Goal: Information Seeking & Learning: Learn about a topic

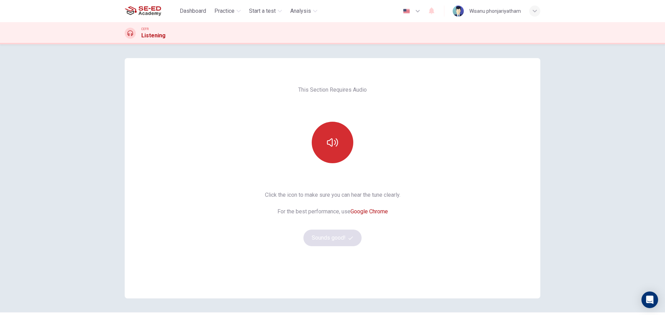
click at [337, 148] on button "button" at bounding box center [333, 143] width 42 height 42
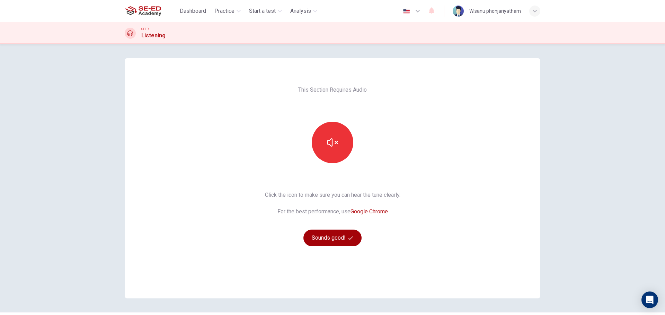
click at [328, 239] on button "Sounds good!" at bounding box center [332, 238] width 58 height 17
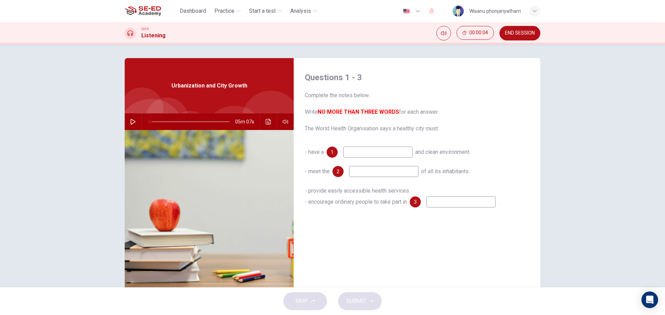
click at [371, 154] on input at bounding box center [377, 152] width 69 height 11
click at [371, 152] on input at bounding box center [377, 152] width 69 height 11
drag, startPoint x: 320, startPoint y: 111, endPoint x: 362, endPoint y: 113, distance: 41.9
click at [362, 113] on b "NO MORE THAN THREE WORDS" at bounding box center [357, 112] width 81 height 7
click at [125, 120] on div "05m 07s" at bounding box center [209, 122] width 169 height 17
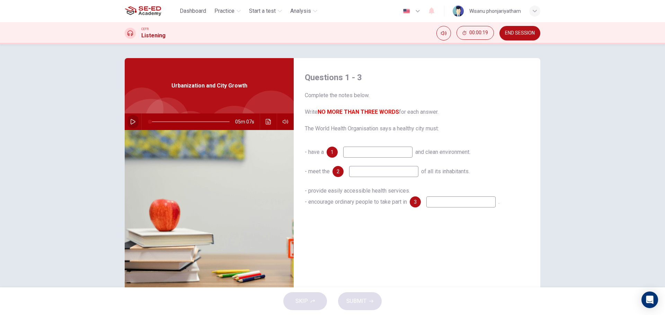
click at [127, 123] on button "button" at bounding box center [132, 122] width 11 height 17
click at [130, 123] on icon "button" at bounding box center [133, 122] width 6 height 6
click at [268, 122] on icon "Click to see the audio transcription" at bounding box center [268, 122] width 5 height 6
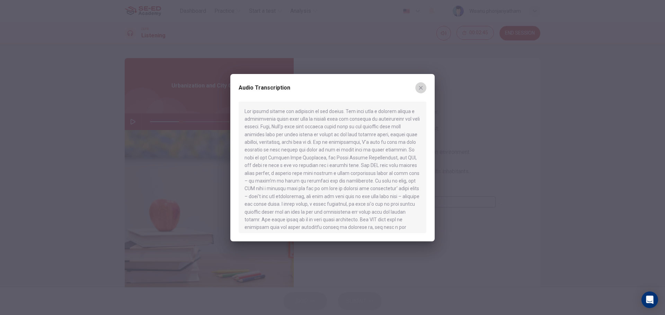
click at [421, 88] on icon "button" at bounding box center [421, 88] width 4 height 4
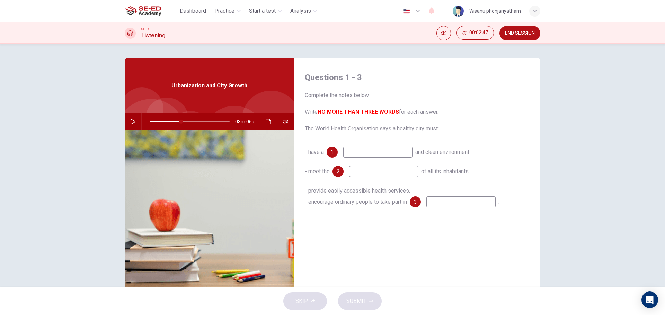
click at [380, 153] on input at bounding box center [377, 152] width 69 height 11
drag, startPoint x: 332, startPoint y: 130, endPoint x: 394, endPoint y: 128, distance: 62.0
click at [394, 128] on span "Complete the notes below. Write NO MORE THAN THREE WORDS for each answer. The W…" at bounding box center [417, 112] width 224 height 42
drag, startPoint x: 333, startPoint y: 112, endPoint x: 372, endPoint y: 112, distance: 39.8
click at [356, 112] on b "NO MORE THAN THREE WORDS" at bounding box center [357, 112] width 81 height 7
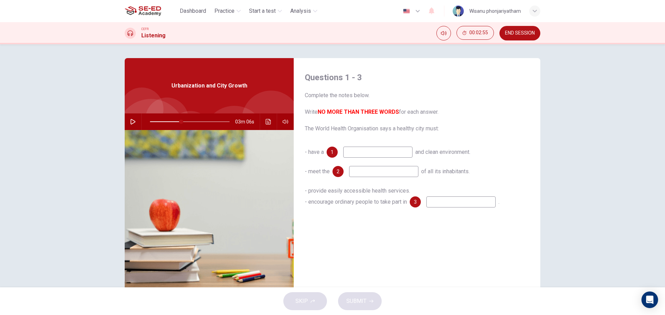
click at [370, 155] on input at bounding box center [377, 152] width 69 height 11
click at [393, 111] on b "NO MORE THAN THREE WORDS" at bounding box center [357, 112] width 81 height 7
click at [375, 111] on b "NO MORE THAN THREE WORDS" at bounding box center [357, 112] width 81 height 7
click at [267, 123] on icon "Click to see the audio transcription" at bounding box center [269, 122] width 6 height 6
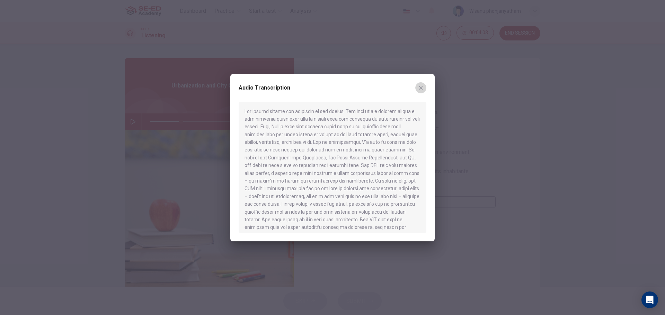
click at [421, 89] on icon "button" at bounding box center [421, 88] width 6 height 6
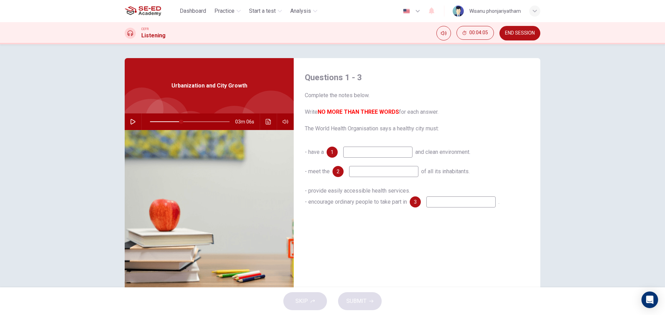
click at [353, 153] on input at bounding box center [377, 152] width 69 height 11
click at [263, 120] on button "Click to see the audio transcription" at bounding box center [268, 122] width 11 height 17
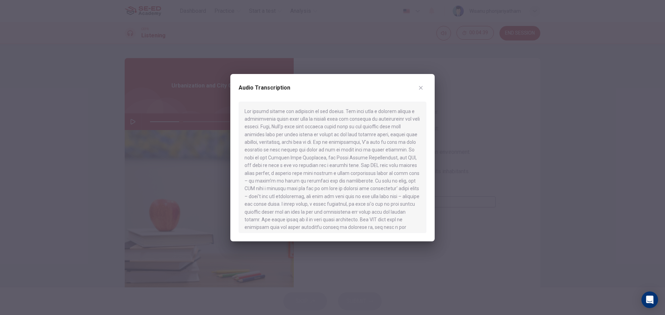
click at [423, 87] on icon "button" at bounding box center [421, 88] width 6 height 6
type input "39"
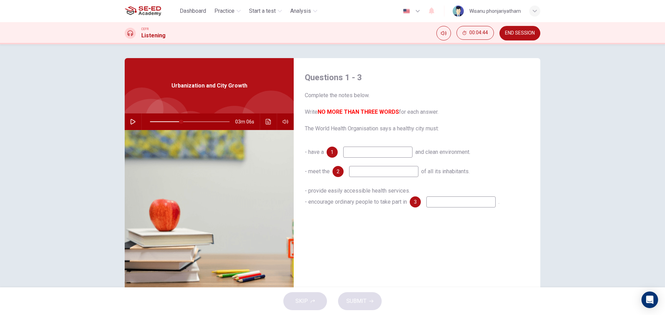
click at [362, 153] on input at bounding box center [377, 152] width 69 height 11
click at [371, 175] on input at bounding box center [383, 171] width 69 height 11
click at [436, 204] on input at bounding box center [460, 202] width 69 height 11
type input "odinary"
click at [398, 171] on input at bounding box center [383, 171] width 69 height 11
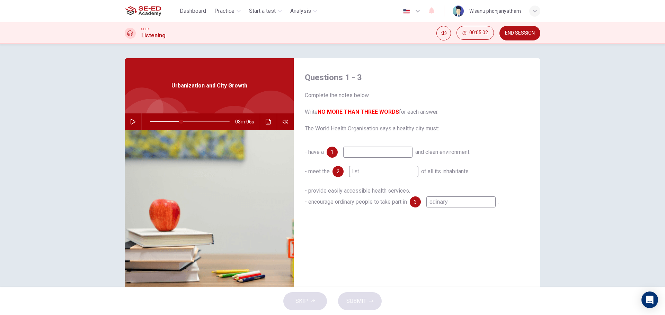
type input "list"
click at [368, 149] on input at bounding box center [377, 152] width 69 height 11
click at [370, 154] on input at bounding box center [377, 152] width 69 height 11
type input "p"
type input "39"
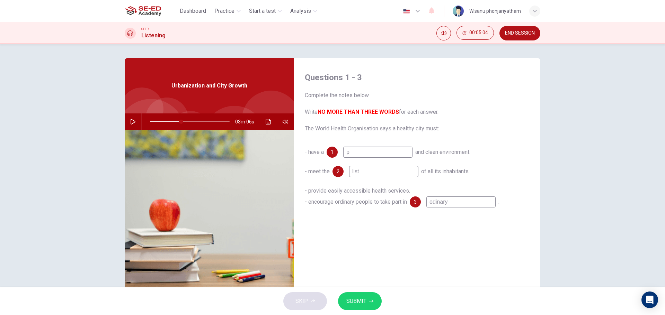
type input "pr"
type input "39"
type input "pro"
type input "39"
type input "prov"
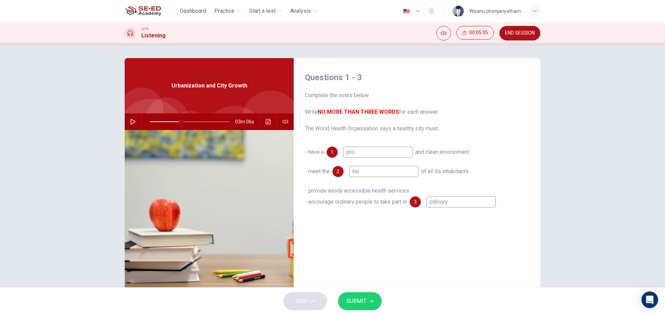
type input "39"
type input "provi"
type input "39"
type input "provid"
type input "39"
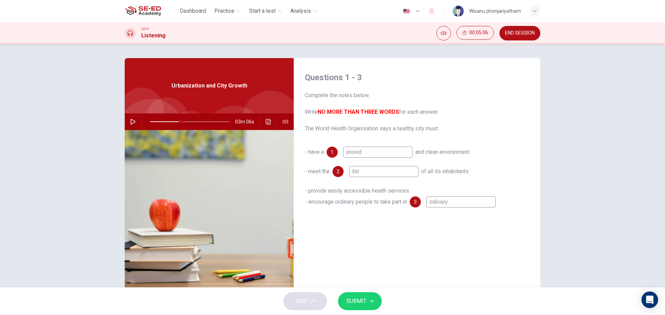
type input "provide"
type input "39"
type input "provide"
click at [361, 304] on span "SUBMIT" at bounding box center [356, 302] width 20 height 10
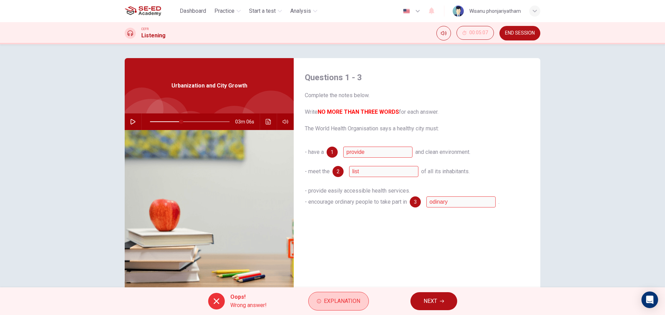
click at [326, 302] on span "Explanation" at bounding box center [342, 302] width 36 height 10
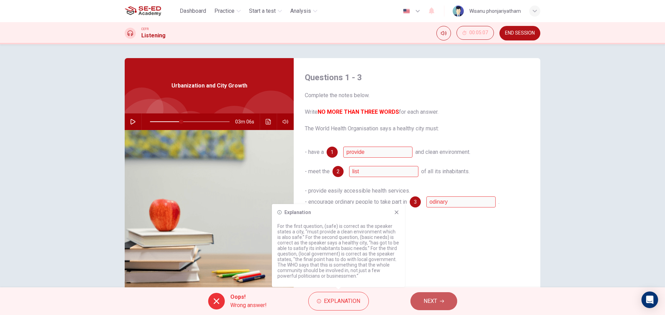
click at [421, 299] on button "NEXT" at bounding box center [433, 302] width 47 height 18
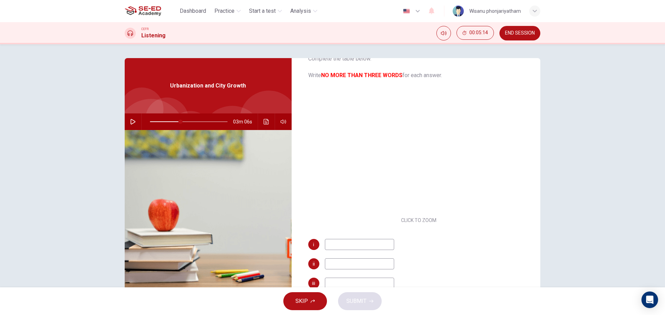
scroll to position [69, 0]
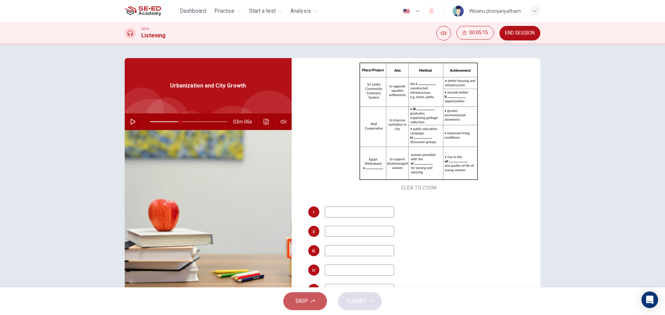
click at [300, 306] on span "SKIP" at bounding box center [301, 302] width 12 height 10
type input "39"
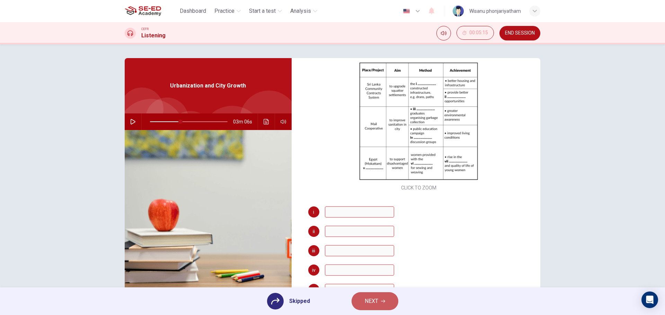
click at [368, 302] on span "NEXT" at bounding box center [372, 302] width 14 height 10
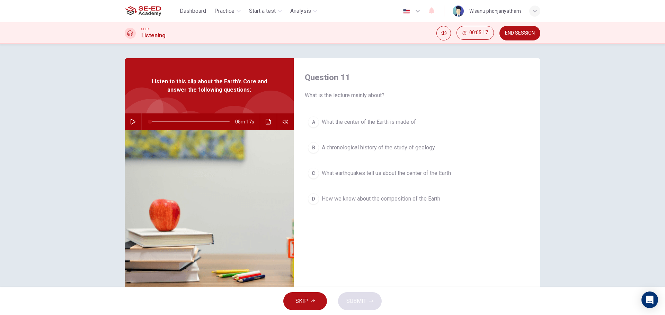
click at [131, 119] on icon "button" at bounding box center [133, 122] width 5 height 6
click at [209, 226] on img at bounding box center [209, 214] width 169 height 169
drag, startPoint x: 157, startPoint y: 120, endPoint x: 141, endPoint y: 123, distance: 16.6
click at [148, 123] on span at bounding box center [150, 122] width 4 height 4
click at [342, 200] on span "How we know about the composition of the Earth" at bounding box center [381, 199] width 118 height 8
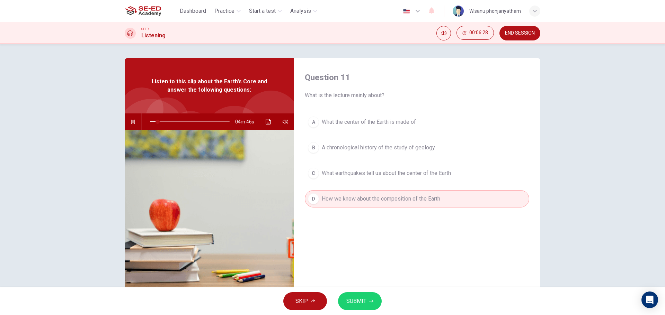
click at [353, 302] on span "SUBMIT" at bounding box center [356, 302] width 20 height 10
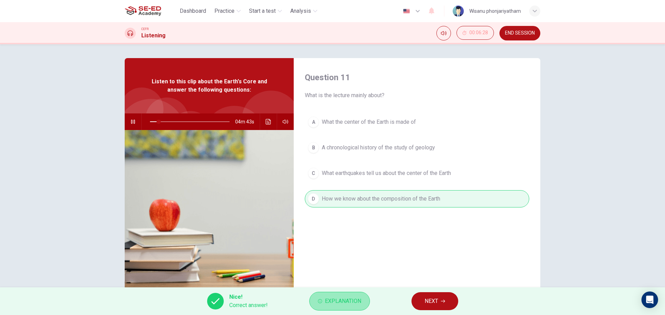
click at [341, 301] on span "Explanation" at bounding box center [343, 302] width 36 height 10
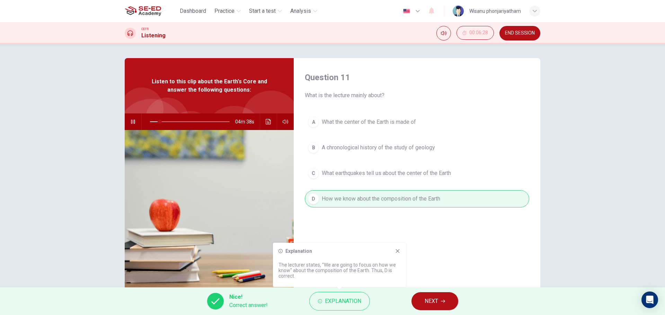
click at [373, 237] on div "Question 11 What is the lecture mainly about? A What the center of the Earth is…" at bounding box center [417, 178] width 246 height 241
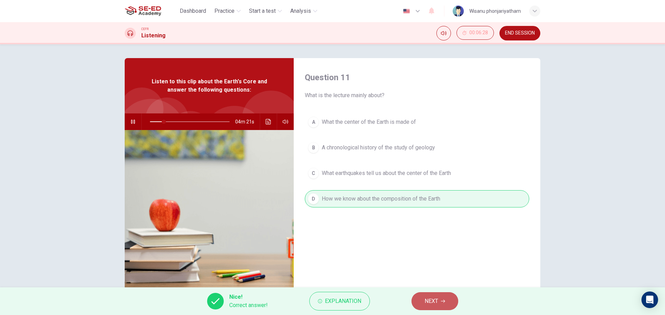
click at [428, 305] on span "NEXT" at bounding box center [431, 302] width 14 height 10
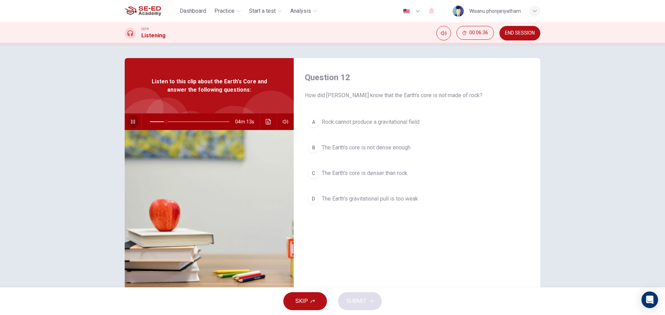
click at [131, 122] on icon "button" at bounding box center [133, 122] width 4 height 4
click at [130, 123] on icon "button" at bounding box center [133, 122] width 6 height 6
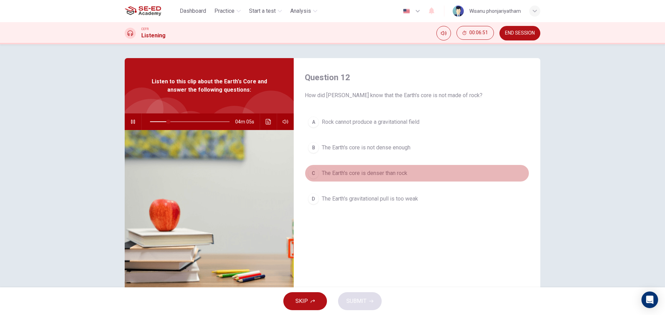
click at [314, 170] on div "C" at bounding box center [313, 173] width 11 height 11
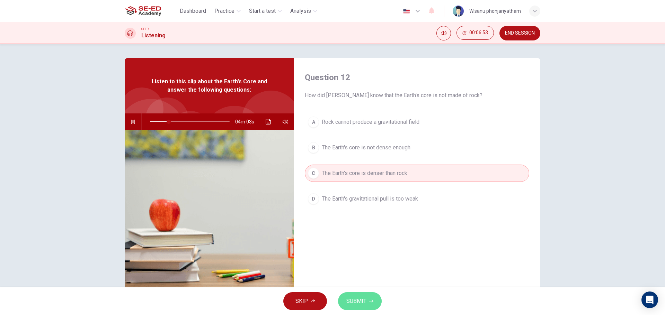
click at [356, 298] on span "SUBMIT" at bounding box center [356, 302] width 20 height 10
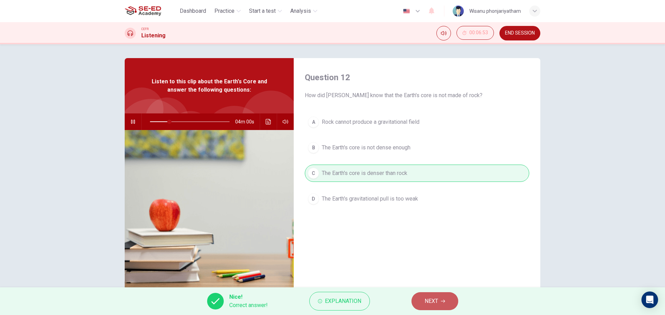
click at [429, 295] on button "NEXT" at bounding box center [434, 302] width 47 height 18
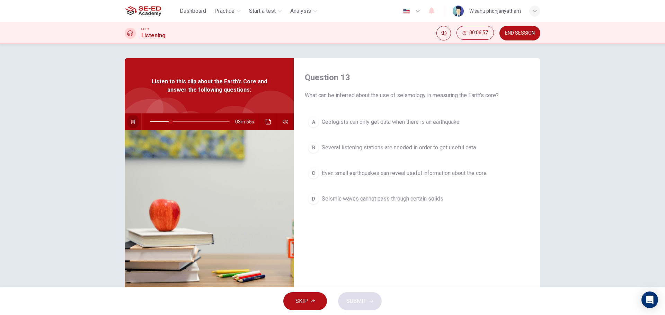
click at [132, 123] on icon "button" at bounding box center [133, 122] width 4 height 4
click at [131, 122] on icon "button" at bounding box center [133, 122] width 5 height 6
click at [130, 124] on icon "button" at bounding box center [133, 122] width 6 height 6
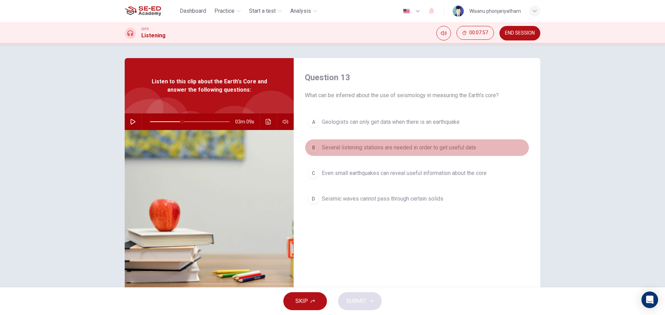
click at [336, 149] on span "Several listening stations are needed in order to get useful data" at bounding box center [399, 148] width 154 height 8
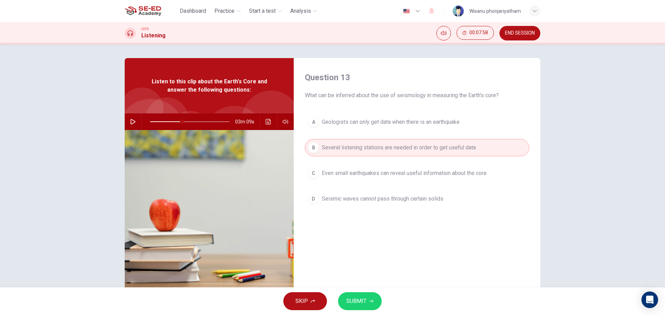
click at [360, 302] on span "SUBMIT" at bounding box center [356, 302] width 20 height 10
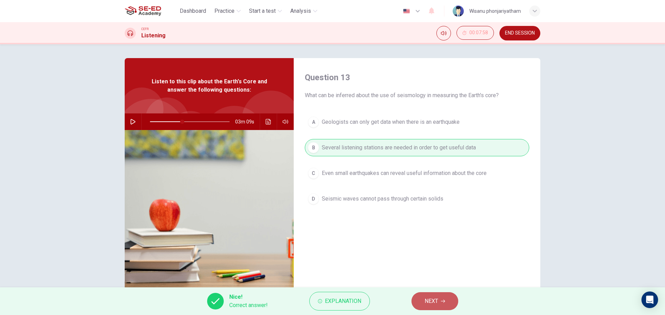
click at [429, 296] on button "NEXT" at bounding box center [434, 302] width 47 height 18
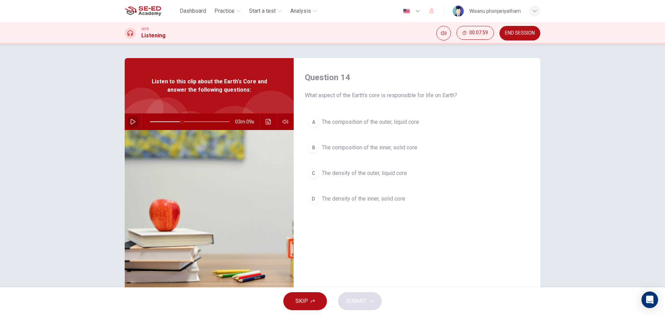
click at [131, 124] on icon "button" at bounding box center [133, 122] width 5 height 6
click at [365, 173] on span "The density of the outer, liquid core" at bounding box center [364, 173] width 85 height 8
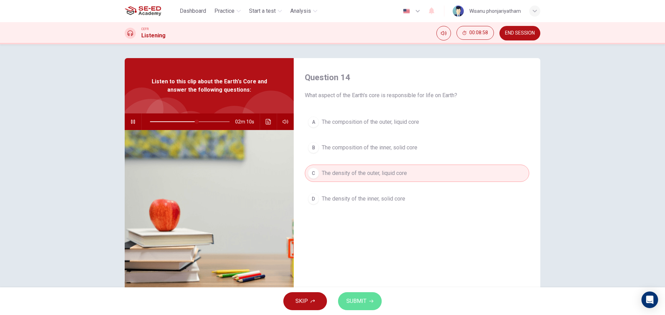
click at [359, 300] on span "SUBMIT" at bounding box center [356, 302] width 20 height 10
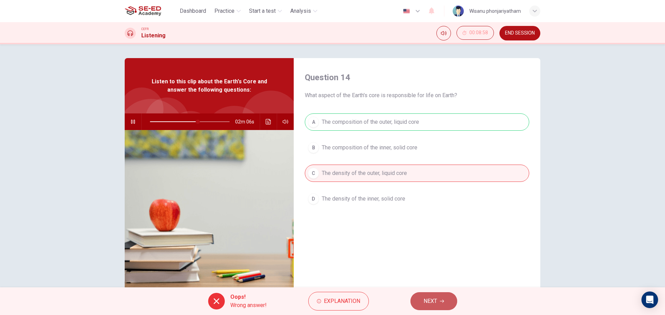
click at [434, 297] on span "NEXT" at bounding box center [430, 302] width 14 height 10
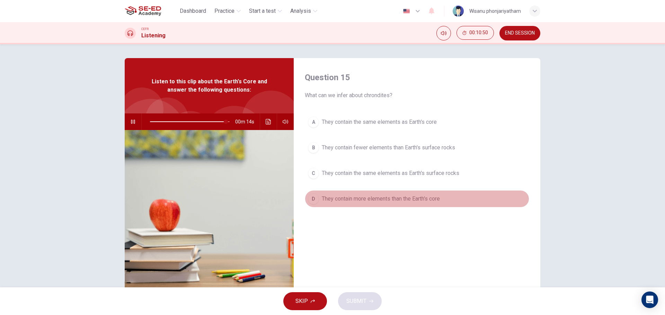
click at [405, 198] on span "They contain more elements than the Earth's core" at bounding box center [381, 199] width 118 height 8
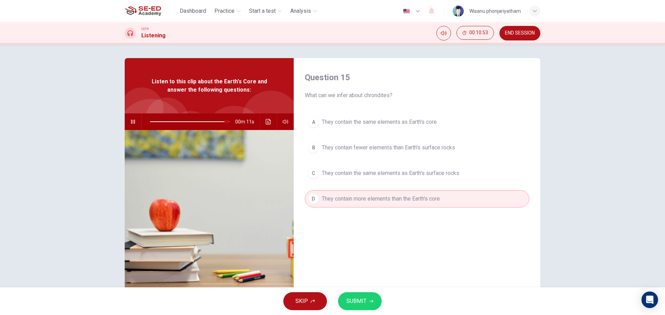
click at [358, 297] on span "SUBMIT" at bounding box center [356, 302] width 20 height 10
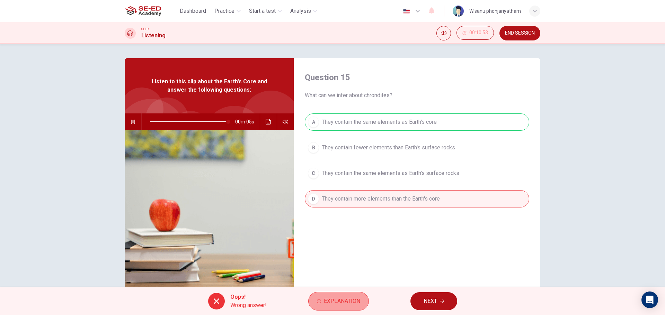
click at [342, 296] on button "Explanation" at bounding box center [338, 301] width 61 height 19
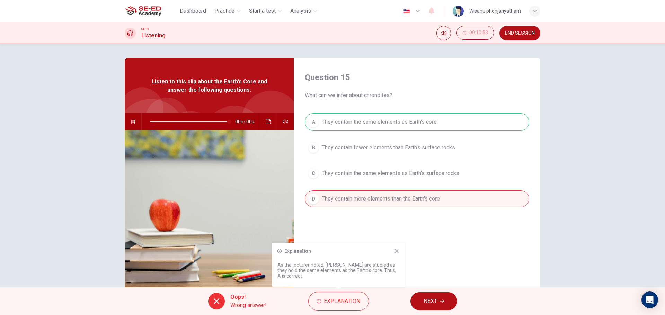
type input "0"
click at [429, 298] on span "NEXT" at bounding box center [430, 302] width 14 height 10
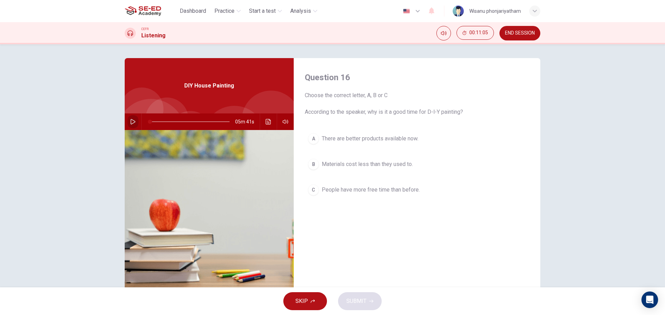
click at [128, 122] on button "button" at bounding box center [132, 122] width 11 height 17
click at [399, 138] on span "There are better products available now." at bounding box center [370, 139] width 97 height 8
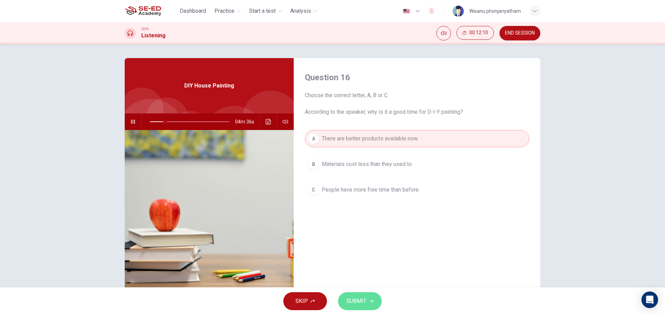
click at [361, 299] on span "SUBMIT" at bounding box center [356, 302] width 20 height 10
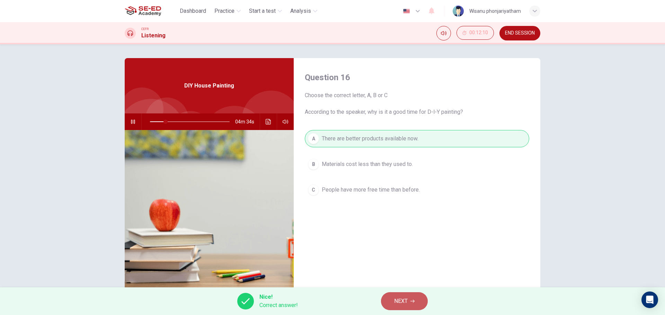
click at [405, 300] on span "NEXT" at bounding box center [401, 302] width 14 height 10
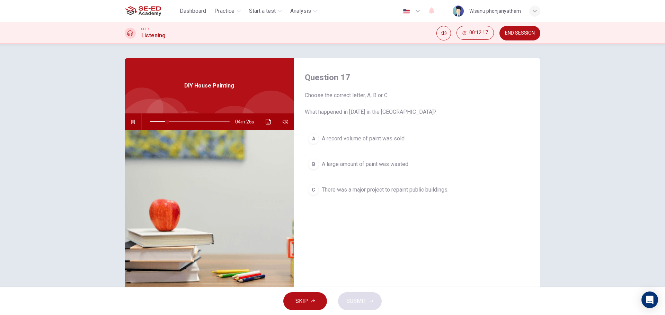
click at [315, 191] on div "C" at bounding box center [313, 190] width 11 height 11
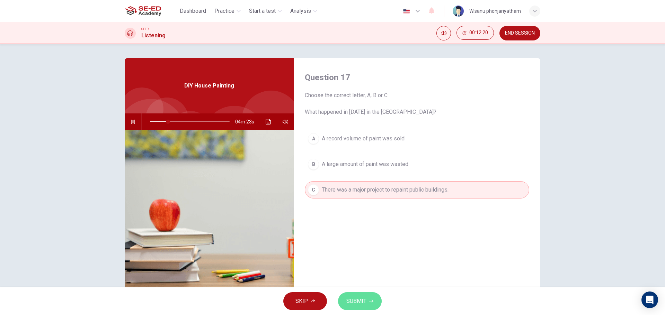
click at [371, 298] on button "SUBMIT" at bounding box center [360, 302] width 44 height 18
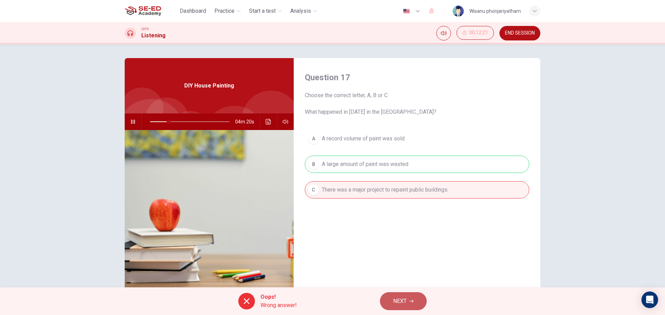
click at [402, 304] on span "NEXT" at bounding box center [400, 302] width 14 height 10
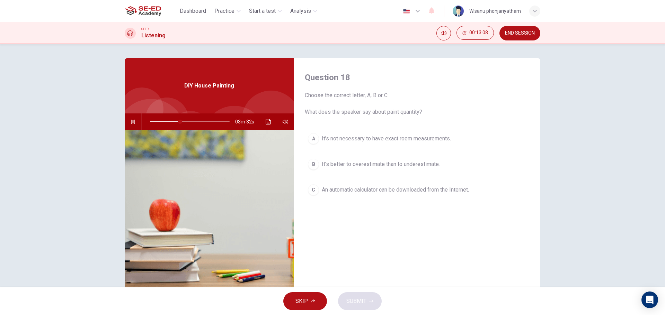
click at [415, 186] on span "An automatic calculator can be downloaded from the Internet." at bounding box center [395, 190] width 147 height 8
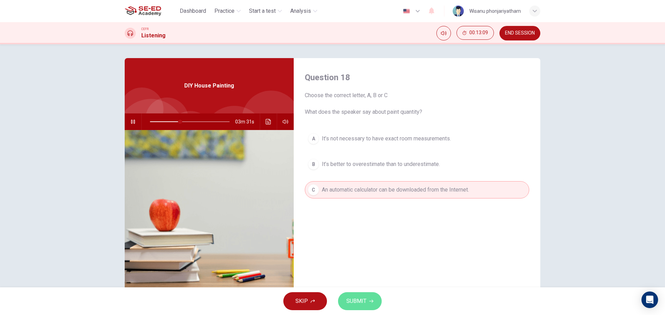
click at [369, 302] on icon "button" at bounding box center [371, 301] width 4 height 4
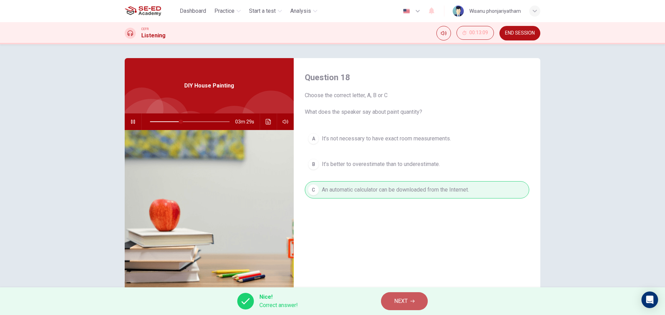
click at [404, 300] on span "NEXT" at bounding box center [401, 302] width 14 height 10
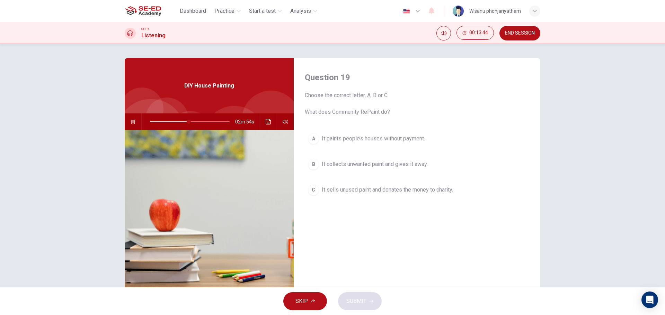
click at [357, 143] on button "A It paints people’s houses without payment." at bounding box center [417, 138] width 224 height 17
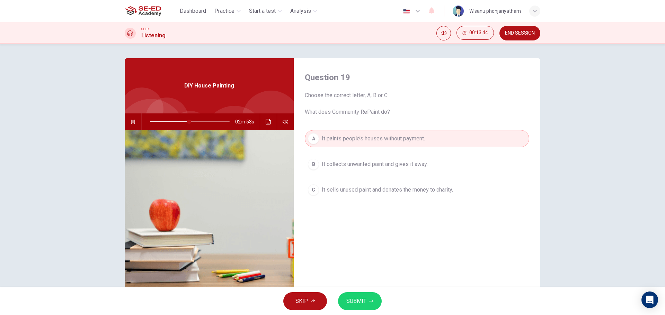
click at [349, 302] on span "SUBMIT" at bounding box center [356, 302] width 20 height 10
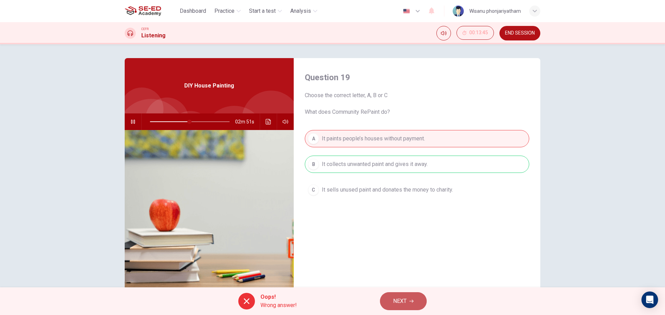
click at [396, 300] on span "NEXT" at bounding box center [400, 302] width 14 height 10
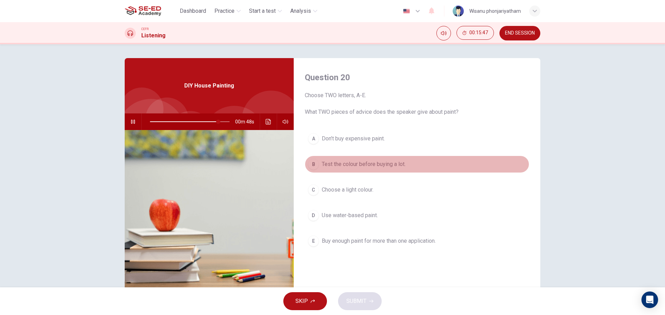
click at [358, 161] on span "Test the colour before buying a lot." at bounding box center [364, 164] width 84 height 8
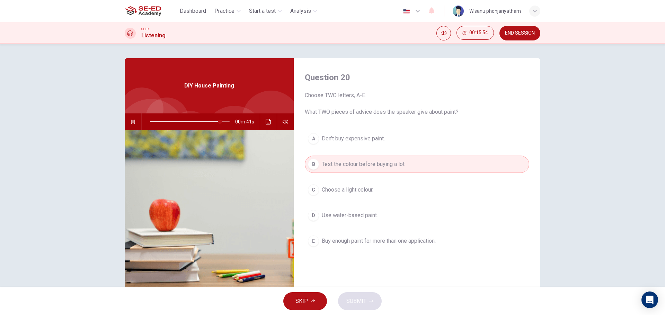
click at [370, 241] on span "Buy enough paint for more than one application." at bounding box center [379, 241] width 114 height 8
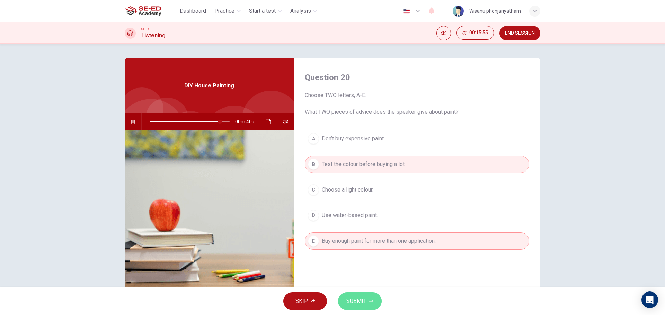
click at [357, 303] on span "SUBMIT" at bounding box center [356, 302] width 20 height 10
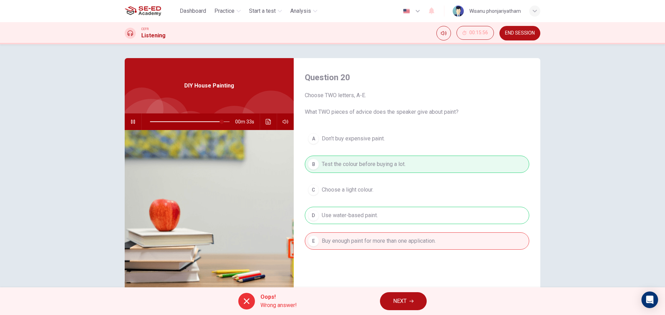
click at [405, 298] on span "NEXT" at bounding box center [400, 302] width 14 height 10
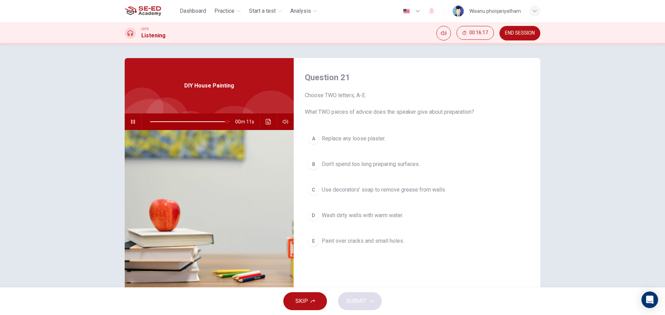
click at [371, 220] on button "D Wash dirty walls with warm water." at bounding box center [417, 215] width 224 height 17
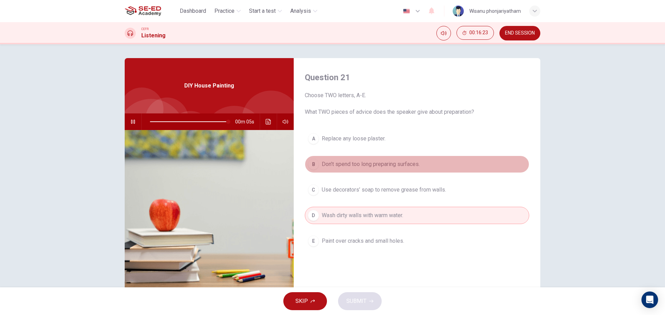
click at [378, 166] on span "Don’t spend too long preparing surfaces." at bounding box center [371, 164] width 98 height 8
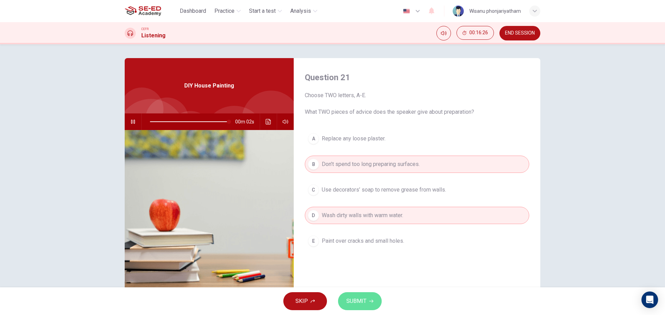
click at [354, 303] on span "SUBMIT" at bounding box center [356, 302] width 20 height 10
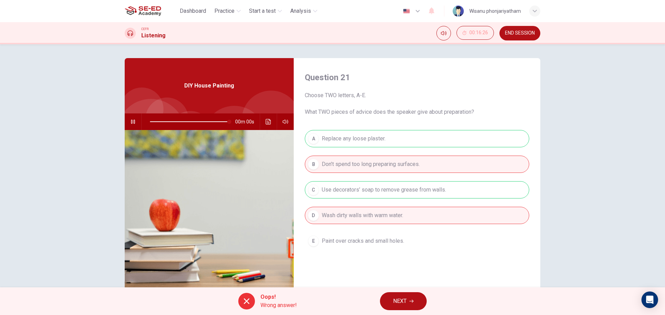
type input "0"
click at [402, 294] on button "NEXT" at bounding box center [403, 302] width 47 height 18
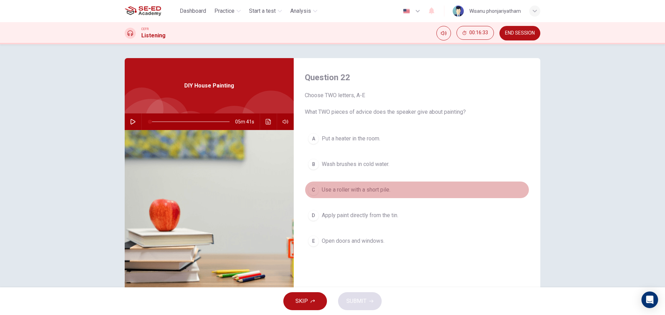
click at [372, 190] on span "Use a roller with a short pile." at bounding box center [356, 190] width 69 height 8
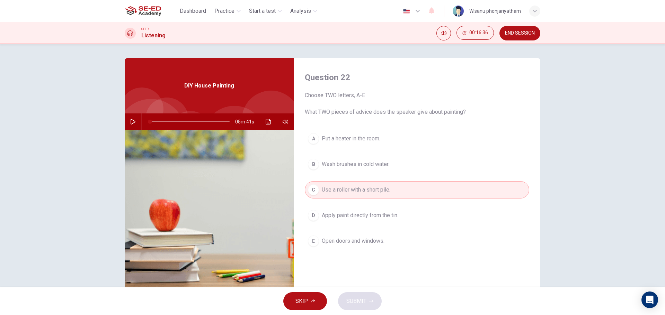
click at [365, 242] on span "Open doors and windows." at bounding box center [353, 241] width 63 height 8
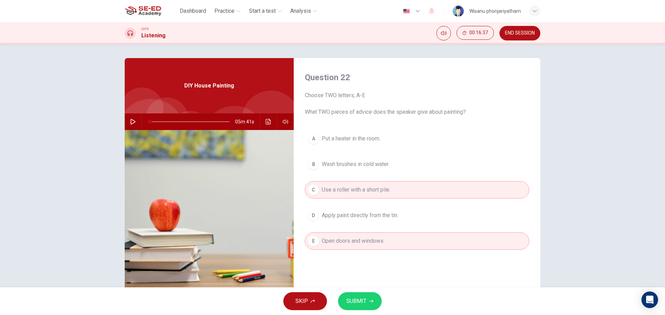
click at [357, 306] on span "SUBMIT" at bounding box center [356, 302] width 20 height 10
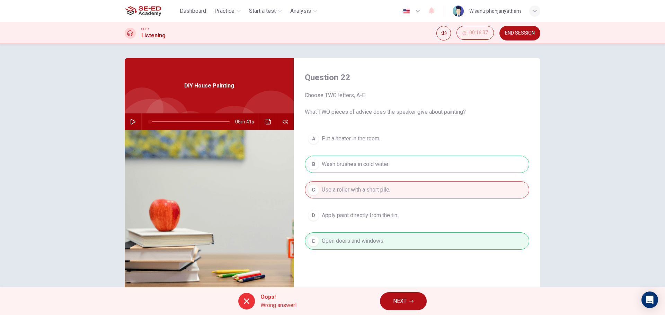
click at [398, 299] on span "NEXT" at bounding box center [400, 302] width 14 height 10
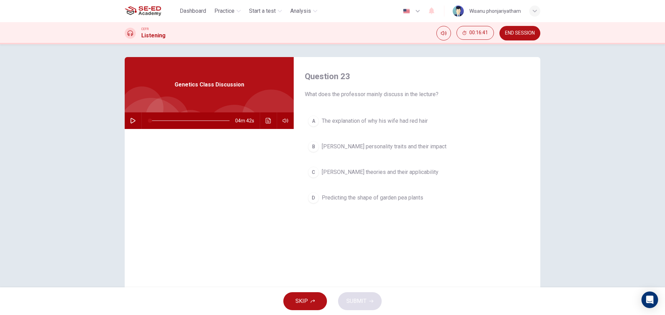
scroll to position [0, 0]
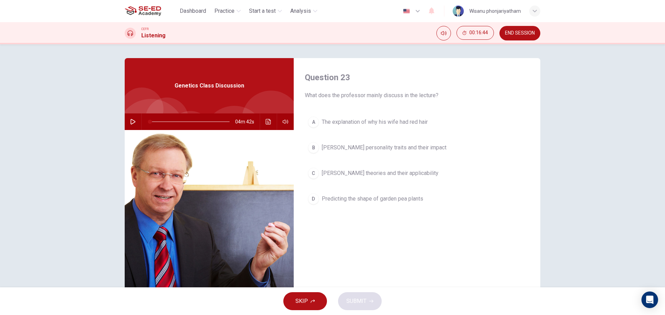
click at [520, 34] on span "END SESSION" at bounding box center [520, 33] width 30 height 6
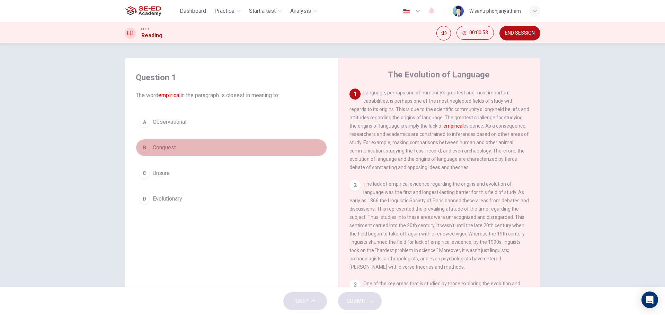
click at [150, 145] on button "B Conquest" at bounding box center [231, 147] width 191 height 17
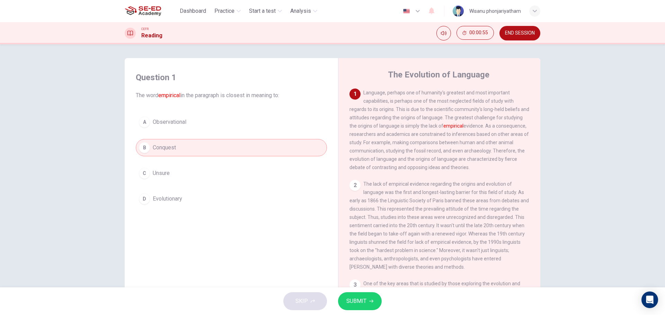
click at [365, 301] on span "SUBMIT" at bounding box center [356, 302] width 20 height 10
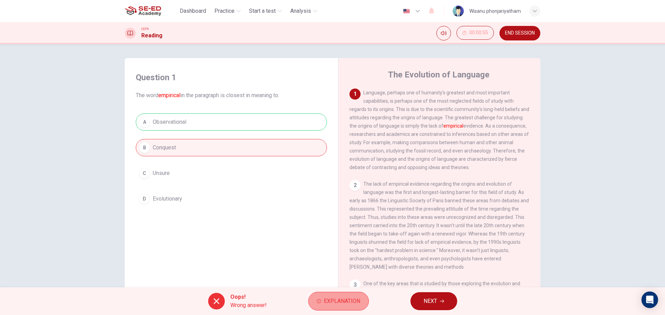
click at [332, 304] on span "Explanation" at bounding box center [342, 302] width 36 height 10
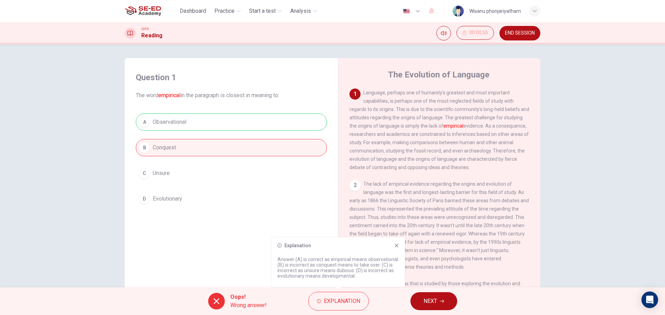
click at [421, 128] on span "Language, perhaps one of humanity's greatest and most important capabilities, i…" at bounding box center [439, 130] width 180 height 80
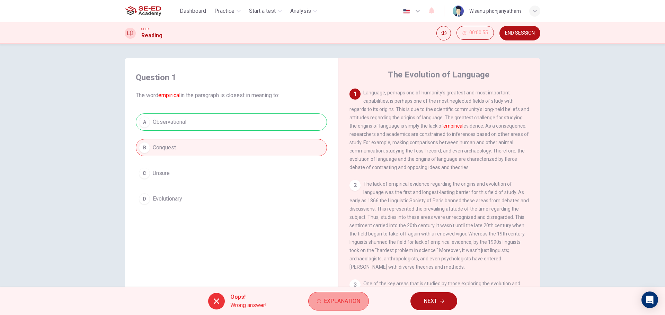
click at [318, 302] on icon "button" at bounding box center [319, 301] width 4 height 4
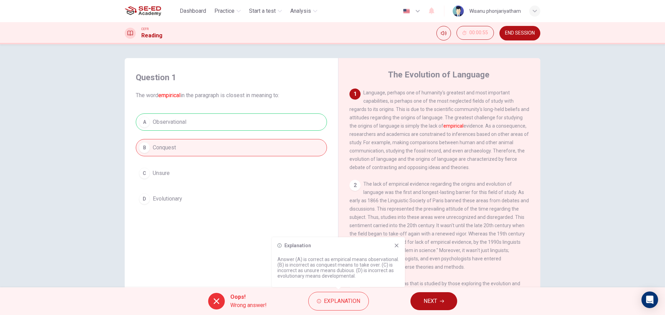
click at [326, 264] on p "Answer (A) is correct as empirical means observational. (B) is incorrect as con…" at bounding box center [338, 268] width 122 height 22
click at [442, 298] on button "NEXT" at bounding box center [433, 302] width 47 height 18
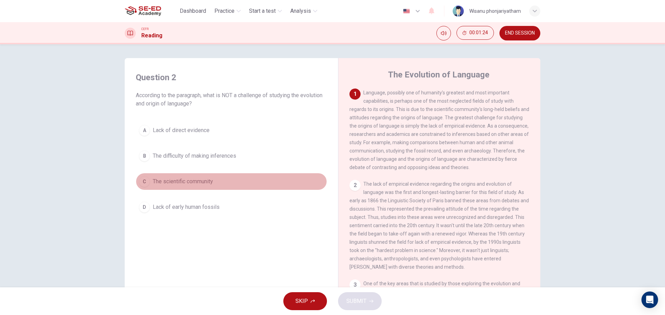
click at [176, 180] on span "The scientific community" at bounding box center [183, 182] width 60 height 8
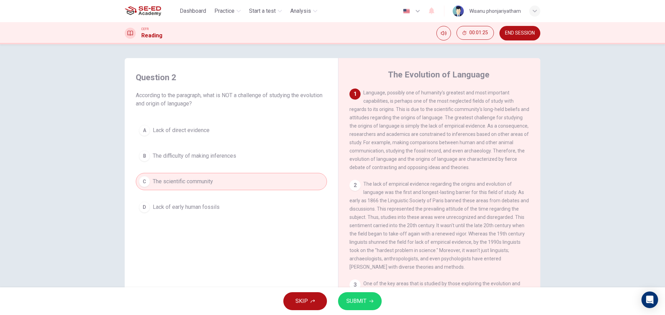
click at [357, 305] on span "SUBMIT" at bounding box center [356, 302] width 20 height 10
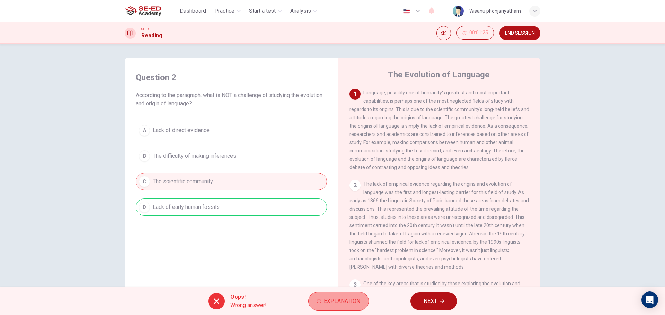
click at [318, 302] on icon "button" at bounding box center [319, 301] width 4 height 4
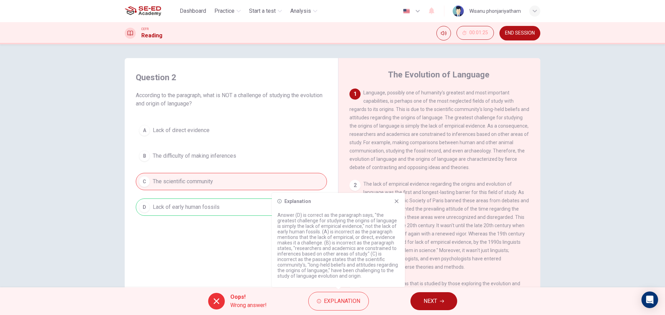
click at [398, 203] on icon at bounding box center [397, 202] width 4 height 4
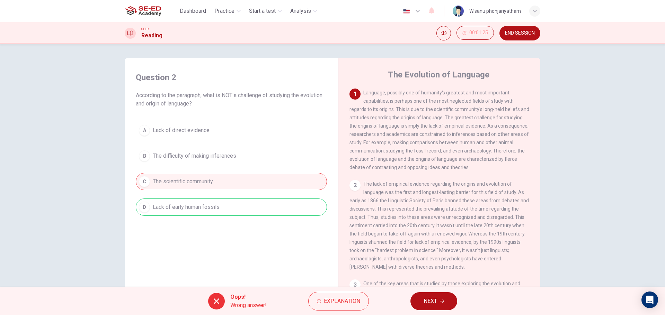
click at [353, 93] on div "1" at bounding box center [354, 94] width 11 height 11
click at [438, 304] on button "NEXT" at bounding box center [433, 302] width 47 height 18
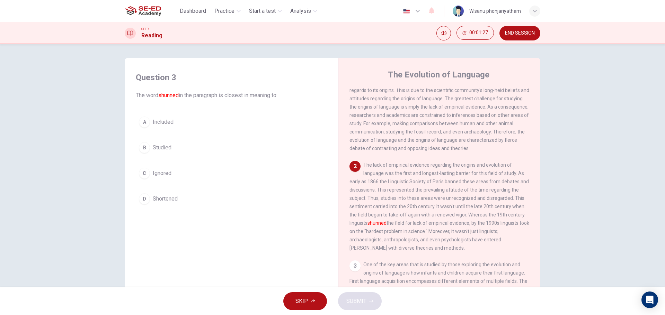
scroll to position [35, 0]
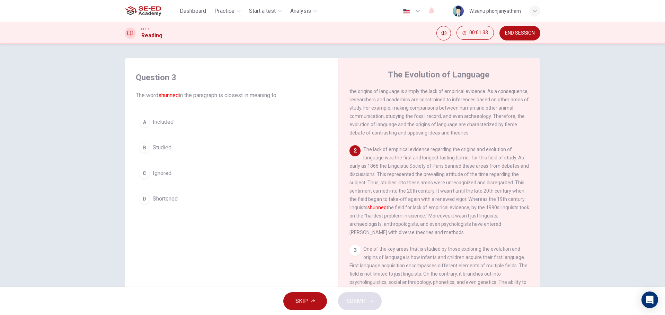
drag, startPoint x: 365, startPoint y: 152, endPoint x: 444, endPoint y: 165, distance: 80.7
click at [444, 165] on div "2 The lack of empirical evidence regarding the origins and evolution of languag…" at bounding box center [439, 190] width 180 height 91
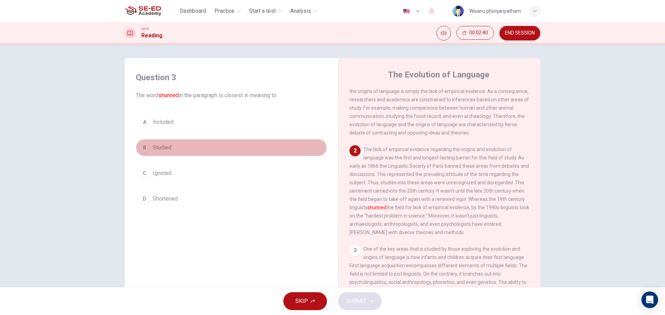
click at [162, 144] on span "Studied" at bounding box center [162, 148] width 19 height 8
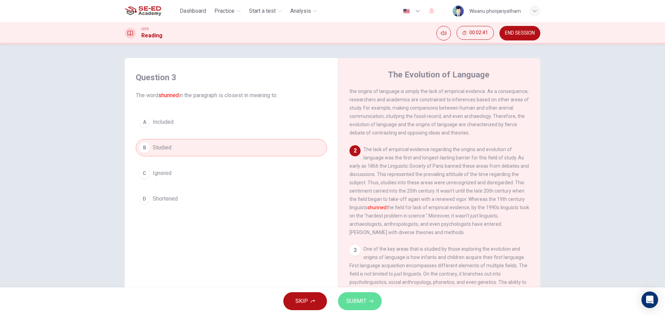
click at [364, 299] on span "SUBMIT" at bounding box center [356, 302] width 20 height 10
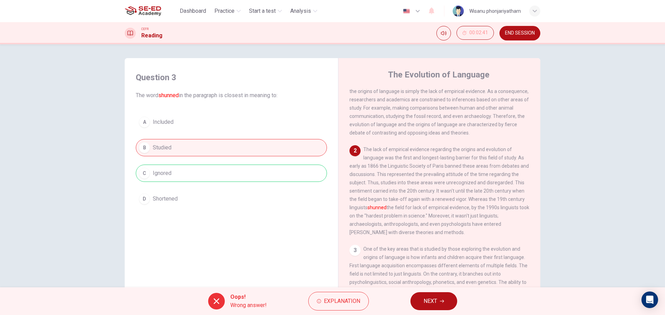
click at [208, 174] on div "A Included B Studied C Ignored D Shortened" at bounding box center [231, 161] width 191 height 94
click at [436, 303] on span "NEXT" at bounding box center [430, 302] width 14 height 10
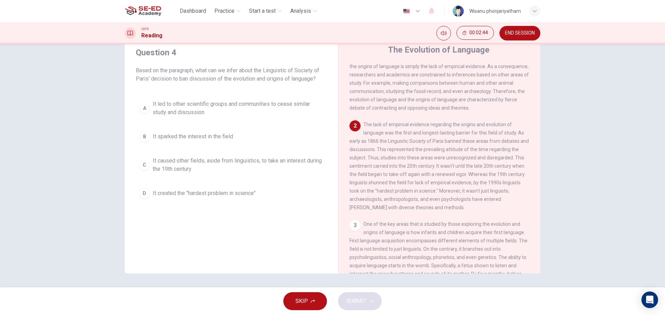
scroll to position [0, 0]
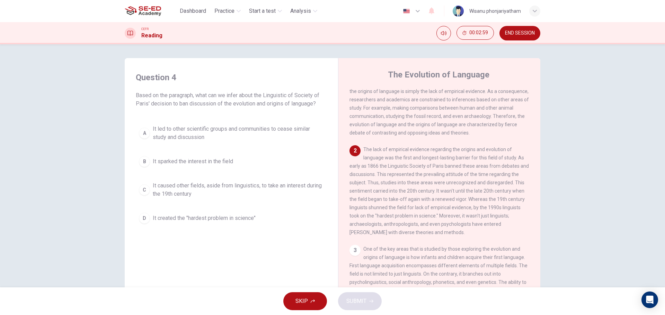
click at [207, 218] on span "It created the "hardest problem in science"" at bounding box center [204, 218] width 103 height 8
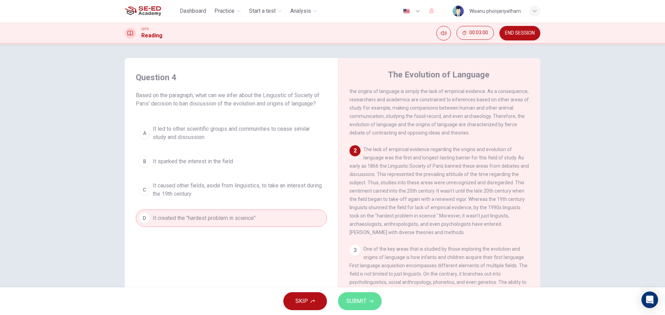
click at [363, 303] on span "SUBMIT" at bounding box center [356, 302] width 20 height 10
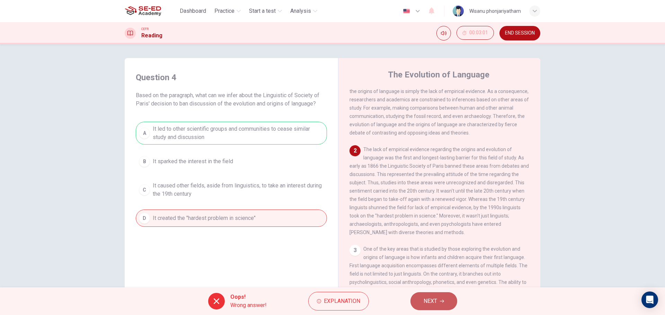
click at [426, 304] on span "NEXT" at bounding box center [430, 302] width 14 height 10
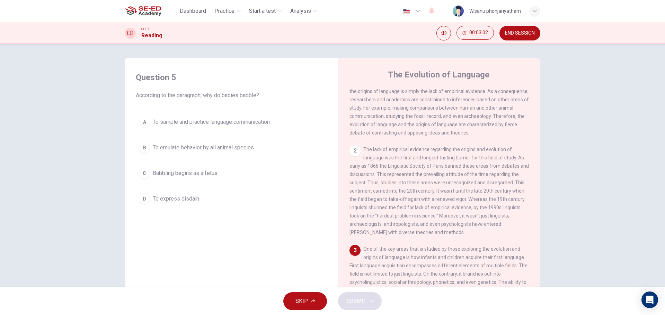
scroll to position [25, 0]
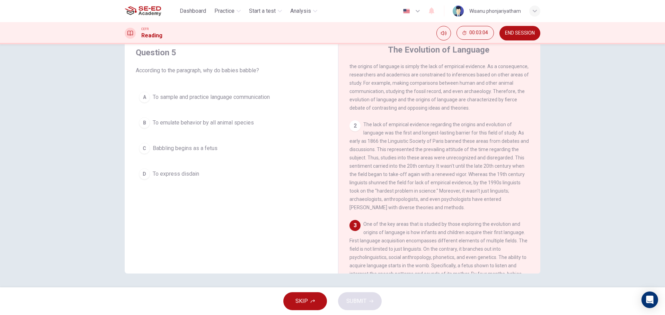
click at [524, 31] on span "END SESSION" at bounding box center [520, 33] width 30 height 6
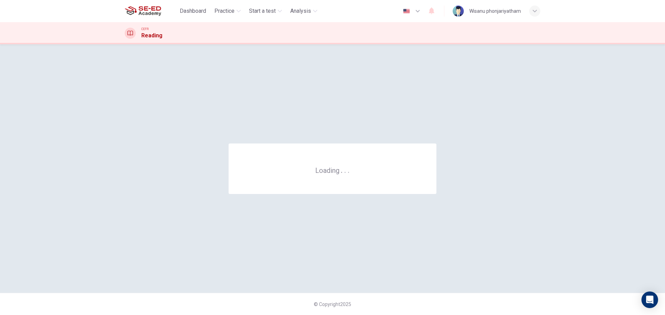
scroll to position [0, 0]
